Goal: Communication & Community: Answer question/provide support

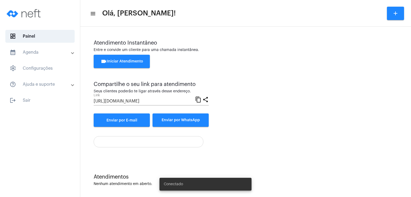
click at [140, 60] on span "videocam Iniciar Atendimento" at bounding box center [122, 62] width 42 height 4
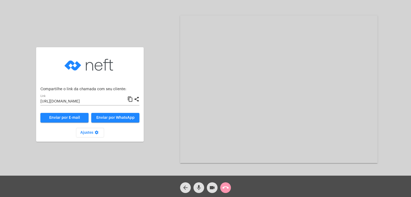
click at [121, 118] on span "Enviar por WhatsApp" at bounding box center [115, 118] width 38 height 4
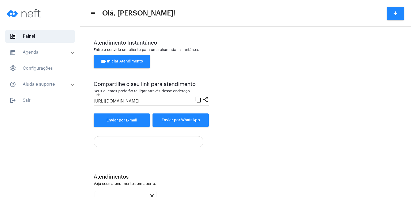
scroll to position [71, 0]
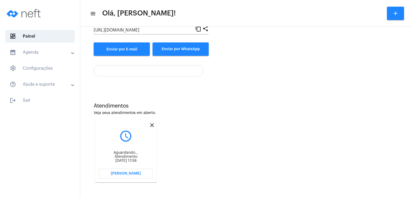
click at [134, 173] on span "[PERSON_NAME]" at bounding box center [126, 174] width 30 height 4
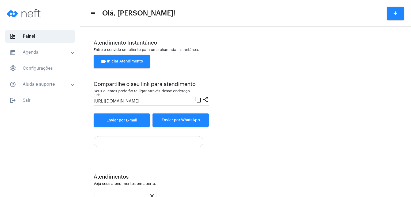
click at [256, 123] on div "Atendimento Instantâneo Entre e convide um cliente para uma chamada instantânea…" at bounding box center [246, 83] width 304 height 87
click at [255, 123] on div "Atendimento Instantâneo Entre e convide um cliente para uma chamada instantânea…" at bounding box center [246, 83] width 304 height 87
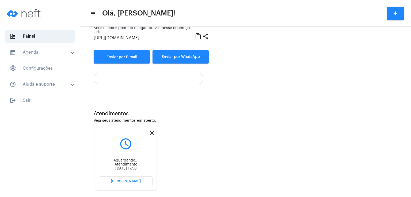
scroll to position [71, 0]
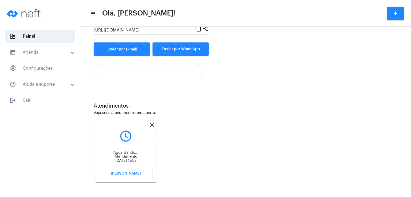
click at [151, 126] on mat-icon "close" at bounding box center [152, 125] width 6 height 6
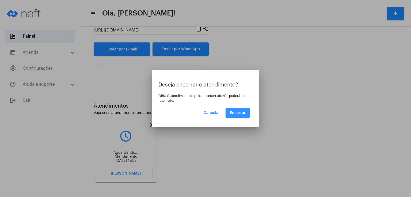
click at [239, 111] on span "Encerrar" at bounding box center [238, 113] width 16 height 4
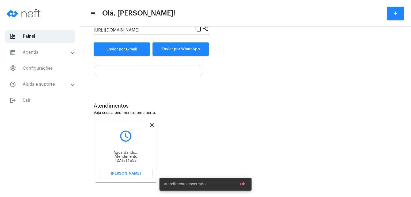
scroll to position [2, 0]
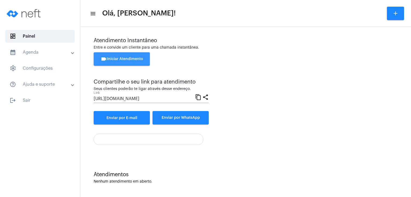
click at [139, 57] on button "videocam Iniciar Atendimento" at bounding box center [122, 58] width 56 height 13
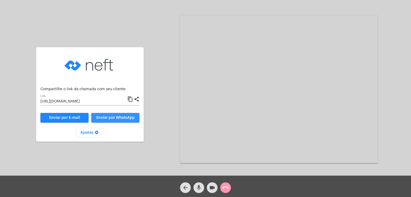
click at [123, 117] on span "Enviar por WhatsApp" at bounding box center [115, 118] width 38 height 4
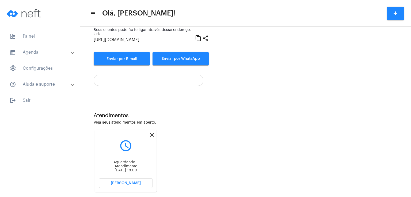
scroll to position [71, 0]
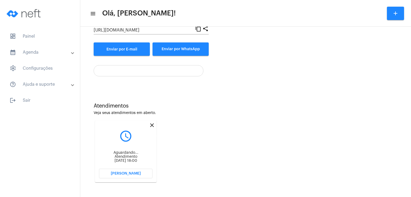
click at [152, 126] on mat-icon "close" at bounding box center [152, 125] width 6 height 6
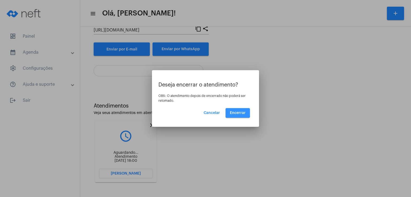
click at [233, 111] on span "Encerrar" at bounding box center [238, 113] width 16 height 4
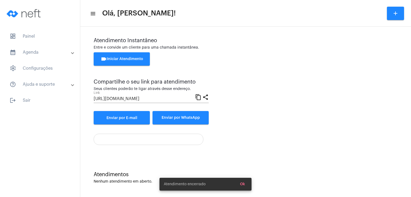
scroll to position [2, 0]
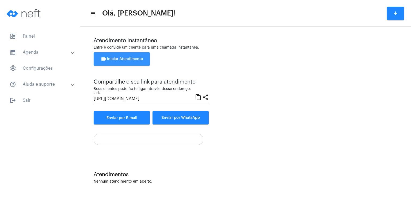
click at [118, 58] on span "videocam Iniciar Atendimento" at bounding box center [122, 59] width 42 height 4
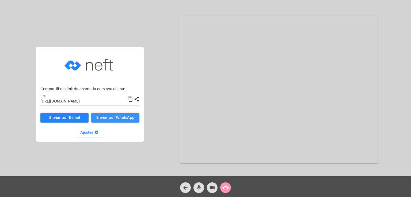
click at [114, 119] on span "Enviar por WhatsApp" at bounding box center [115, 118] width 38 height 4
